Goal: Book appointment/travel/reservation

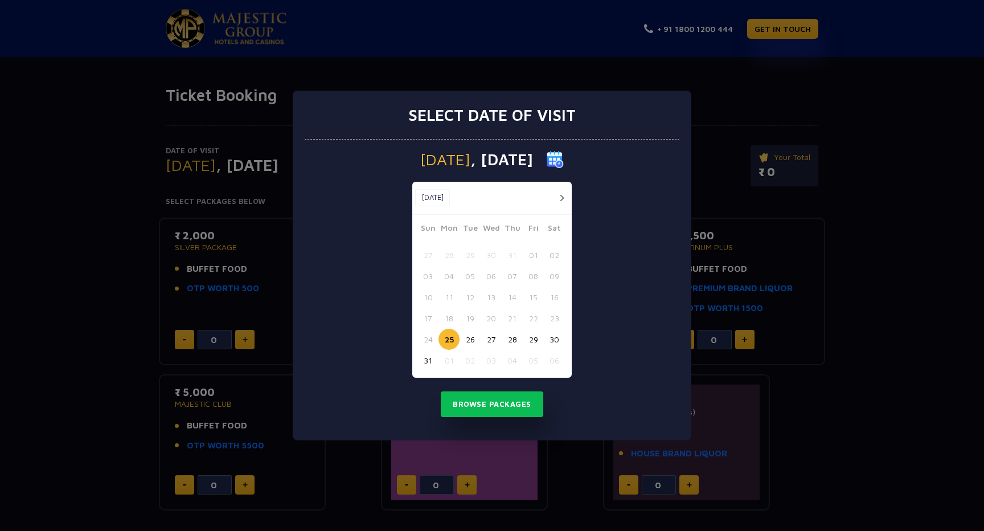
click at [554, 339] on button "30" at bounding box center [554, 338] width 21 height 21
click at [480, 404] on button "Browse Packages" at bounding box center [492, 404] width 102 height 26
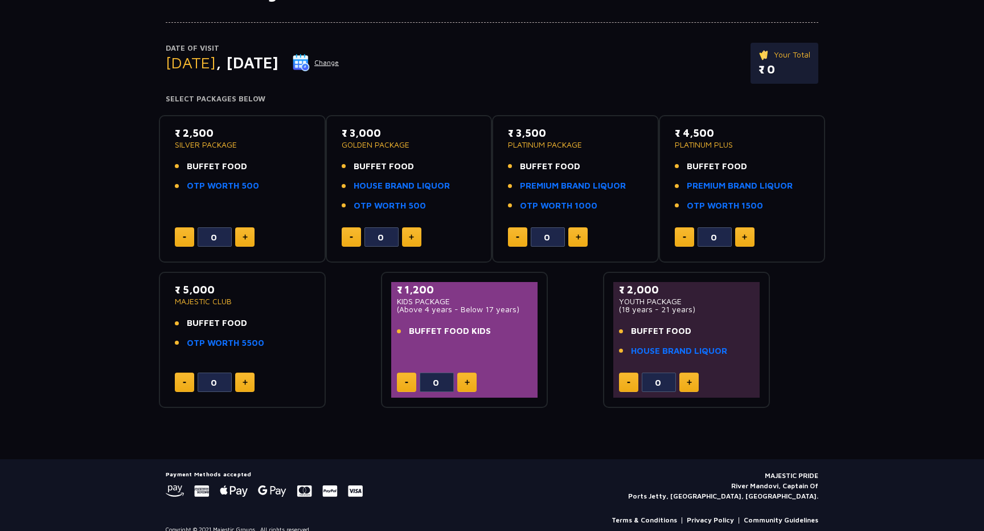
scroll to position [83, 0]
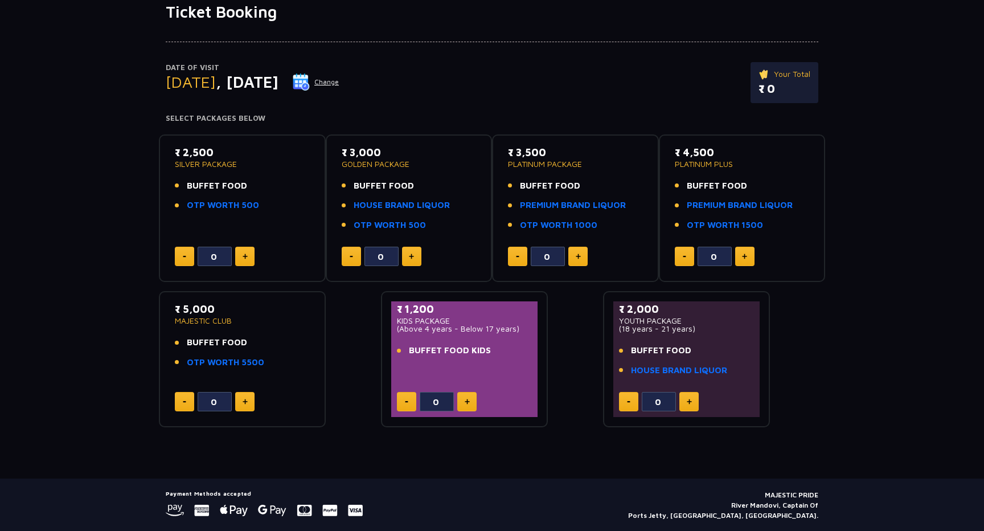
click at [413, 256] on img at bounding box center [411, 256] width 5 height 6
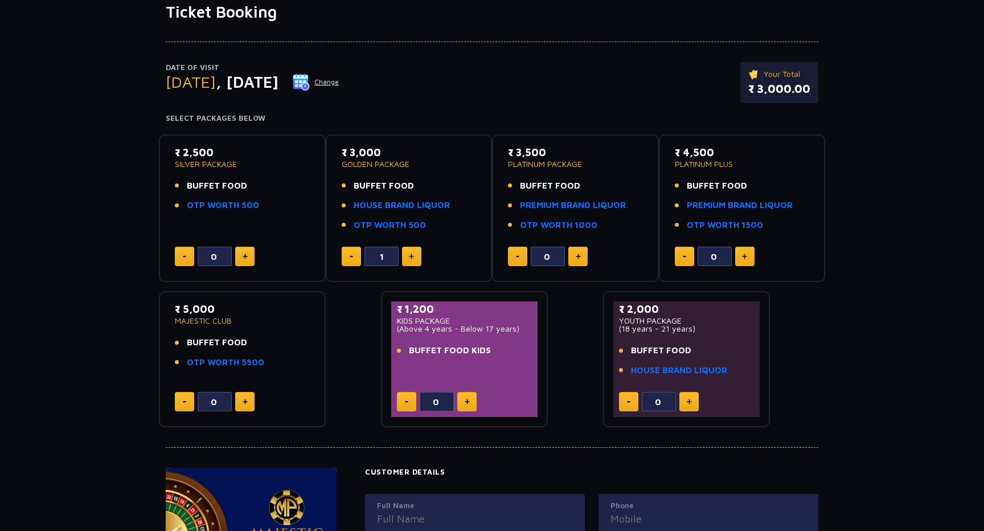
click at [413, 256] on img at bounding box center [411, 256] width 5 height 6
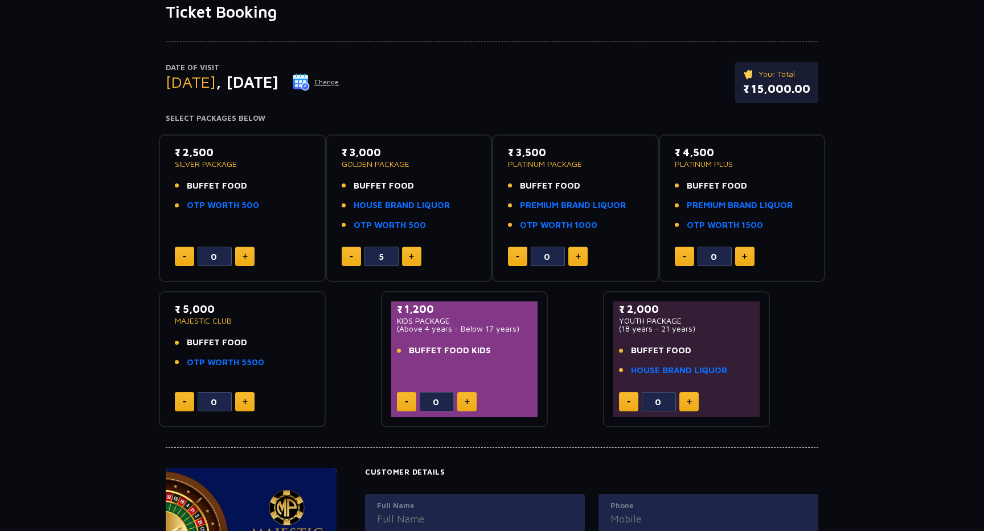
type input "6"
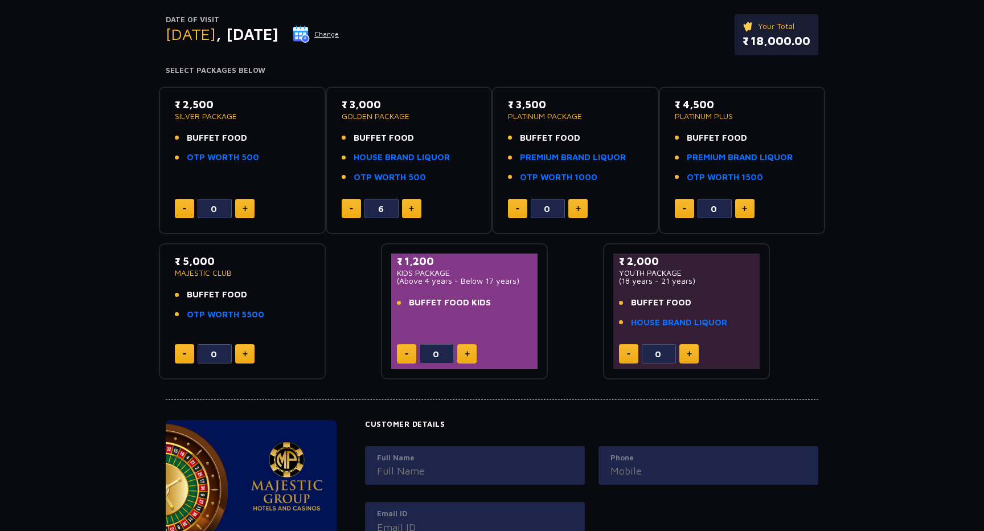
scroll to position [433, 0]
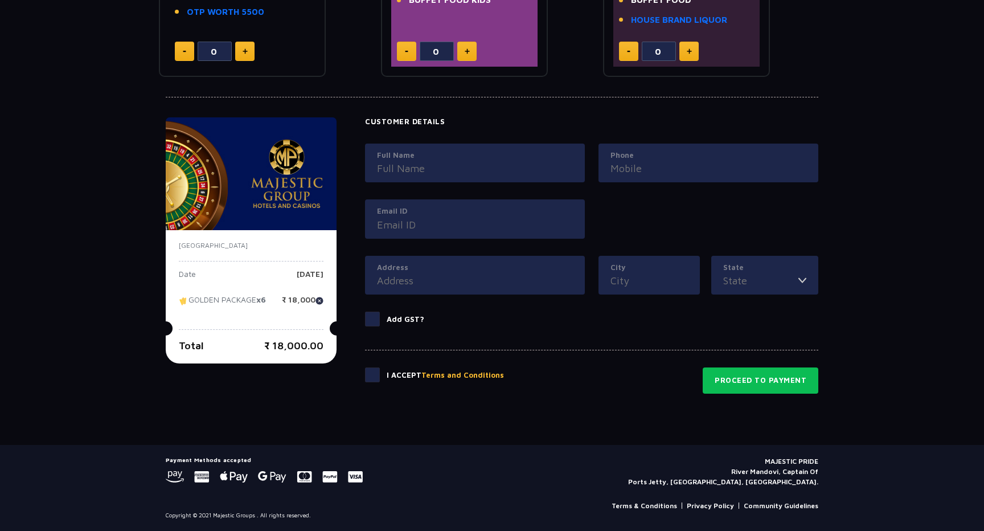
click at [409, 292] on div "Address" at bounding box center [475, 275] width 220 height 39
click at [418, 335] on div "Customer Details Full Name Phone Email ID Address City State [GEOGRAPHIC_DATA] …" at bounding box center [591, 228] width 453 height 223
click at [470, 120] on h4 "Customer Details" at bounding box center [591, 121] width 453 height 9
click at [435, 161] on input "Full Name" at bounding box center [475, 168] width 196 height 15
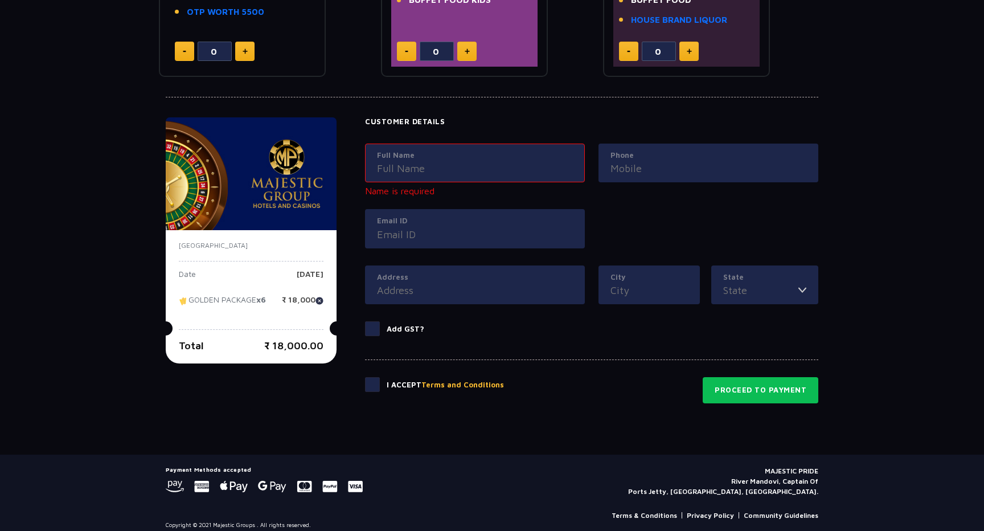
click at [706, 187] on div "Phone" at bounding box center [707, 176] width 233 height 66
